Goal: Transaction & Acquisition: Book appointment/travel/reservation

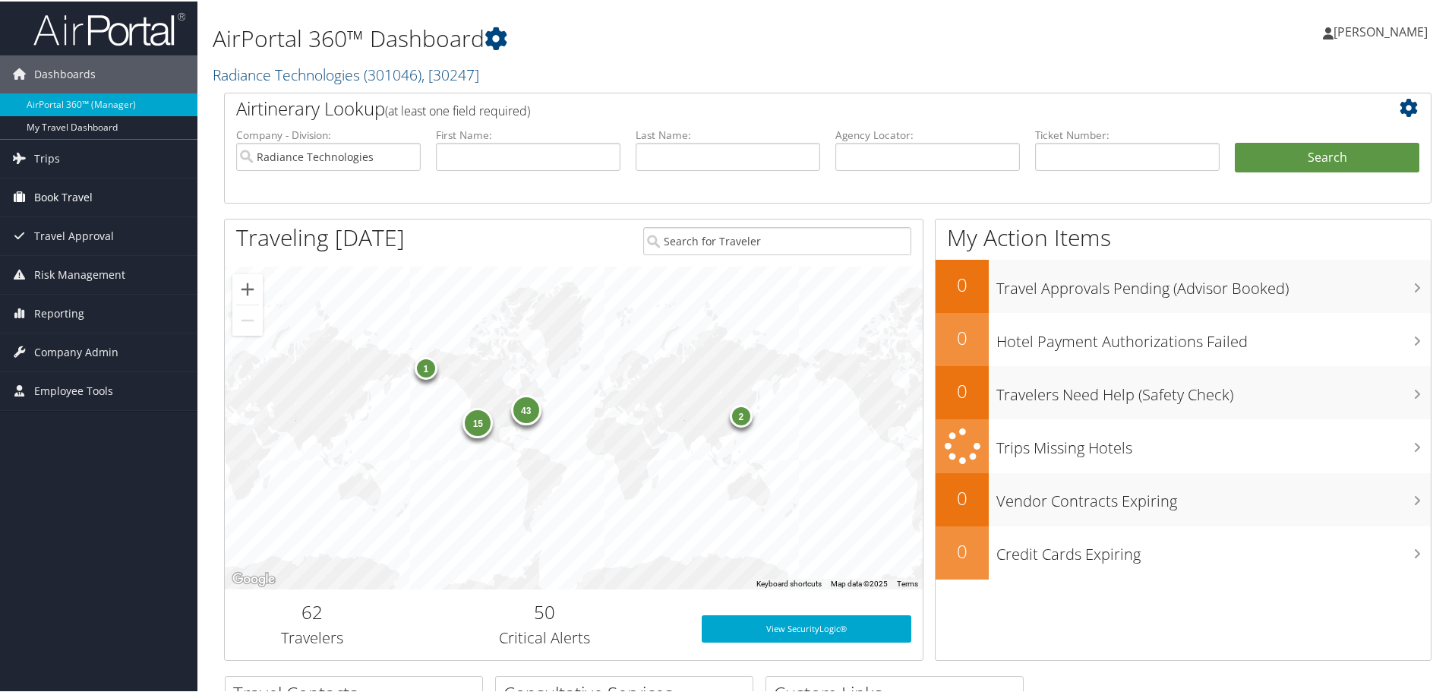
click at [70, 199] on span "Book Travel" at bounding box center [63, 196] width 58 height 38
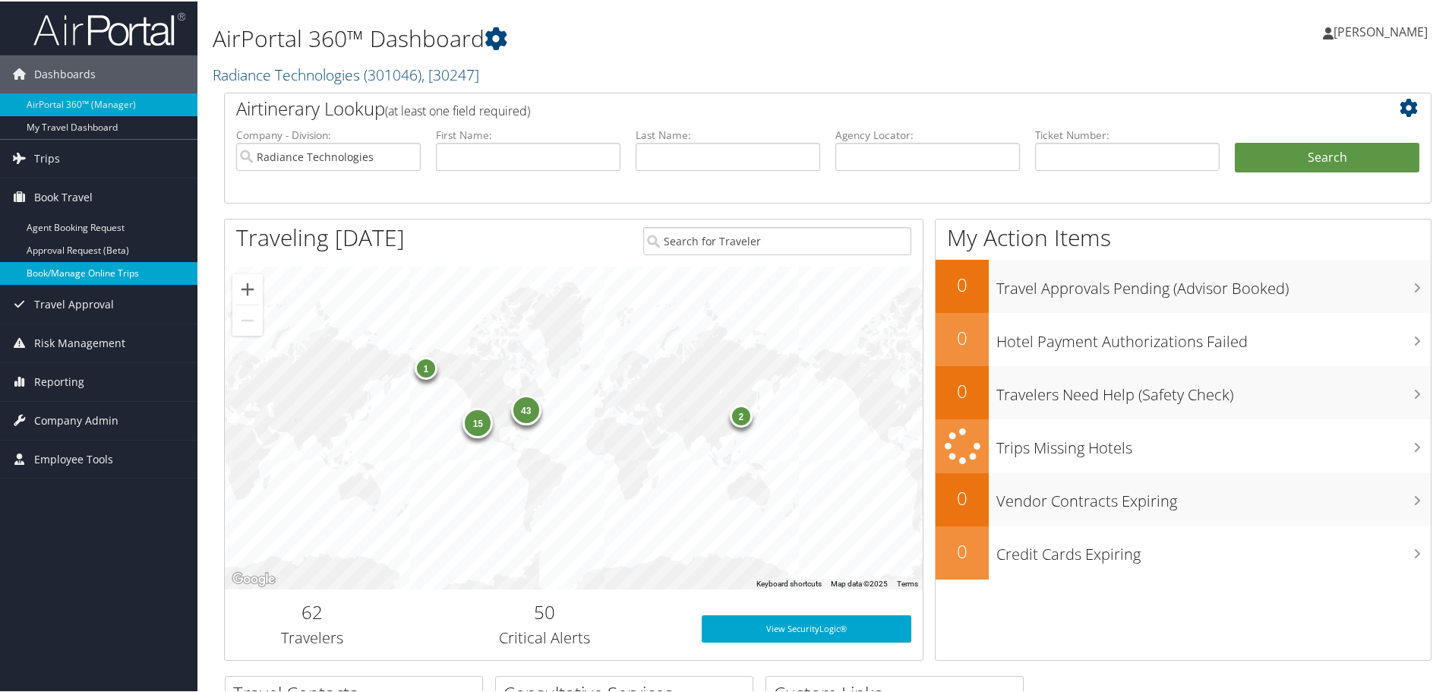
click at [67, 274] on link "Book/Manage Online Trips" at bounding box center [98, 271] width 197 height 23
